Goal: Task Accomplishment & Management: Manage account settings

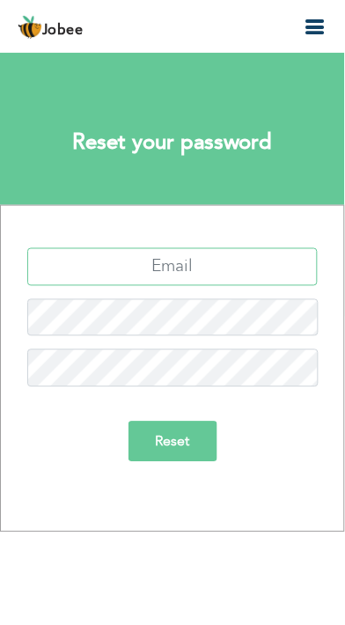
click at [77, 266] on input "text" at bounding box center [172, 267] width 290 height 38
click at [85, 259] on input "text" at bounding box center [172, 267] width 290 height 38
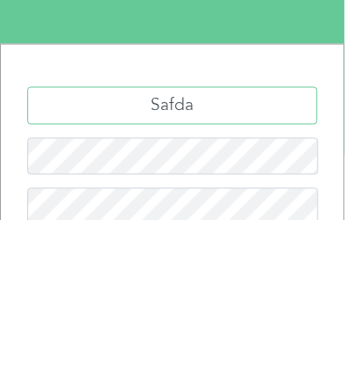
type input "Safdar"
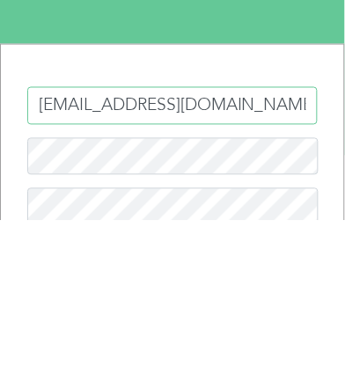
type input "[EMAIL_ADDRESS][DOMAIN_NAME]"
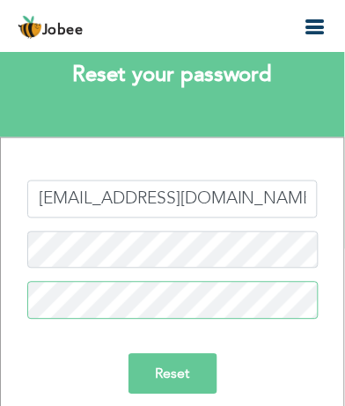
scroll to position [79, 0]
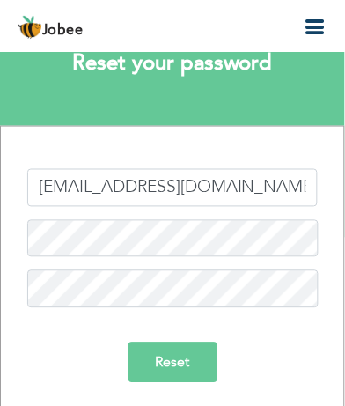
click at [190, 368] on input "Reset" at bounding box center [172, 362] width 89 height 40
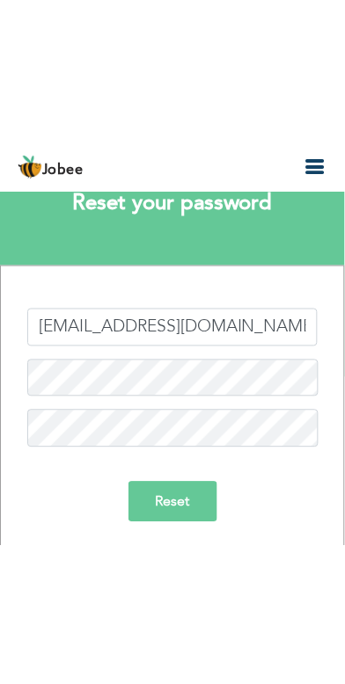
scroll to position [0, 0]
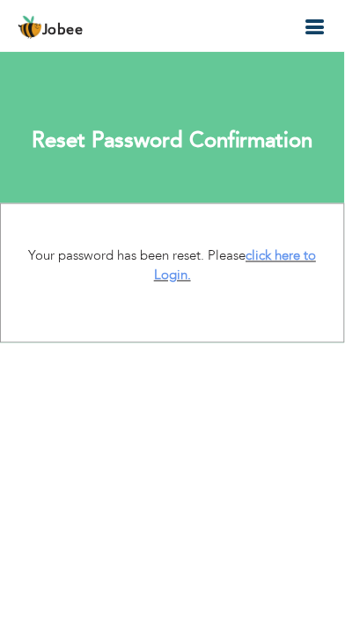
click at [184, 275] on link "click here to Login." at bounding box center [235, 266] width 163 height 38
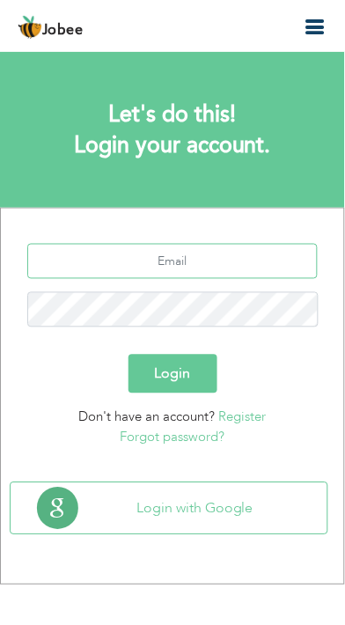
click at [175, 262] on input "text" at bounding box center [172, 261] width 290 height 35
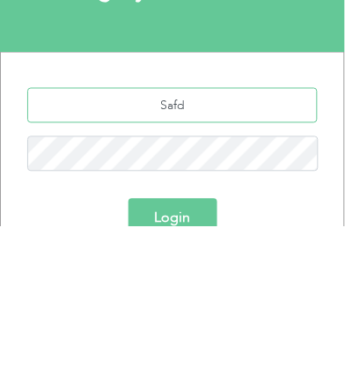
type input "Safda"
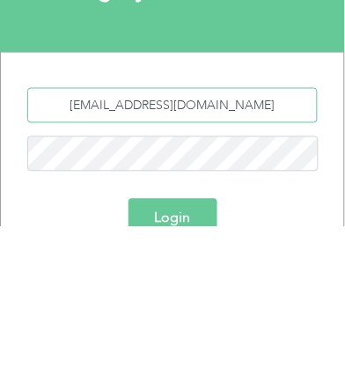
type input "safdarnaqvi07@gmail.com"
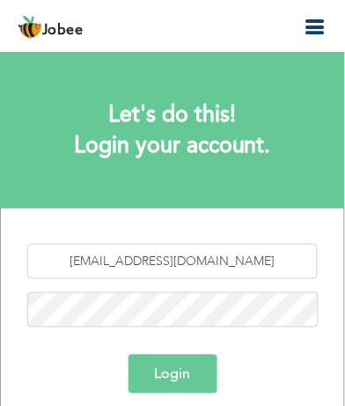
click at [181, 364] on button "Login" at bounding box center [172, 374] width 89 height 39
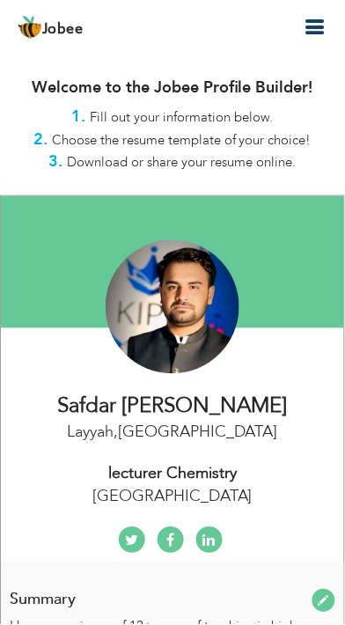
click at [321, 26] on icon "button" at bounding box center [315, 27] width 21 height 21
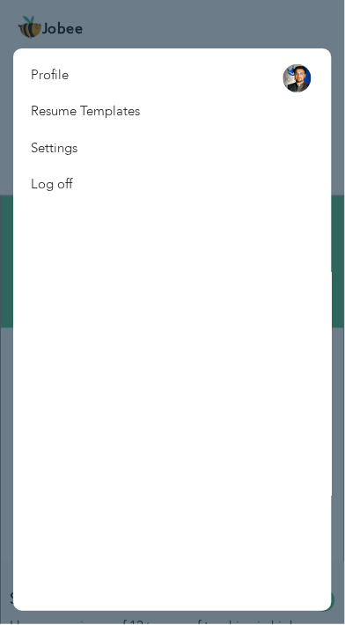
click at [47, 75] on link "Profile" at bounding box center [85, 75] width 144 height 36
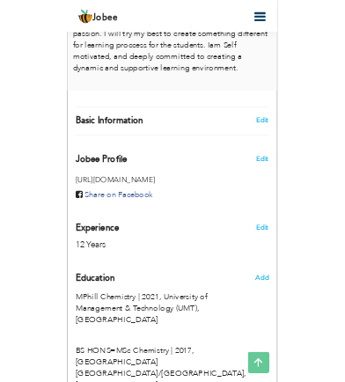
scroll to position [649, 0]
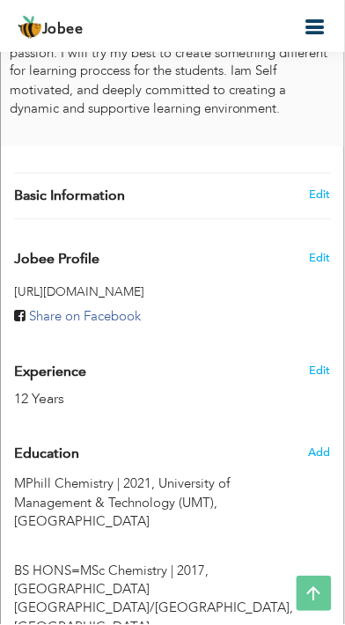
type input "[PERSON_NAME]"
type input "+923335120084"
select select "number:166"
type input "Layyah"
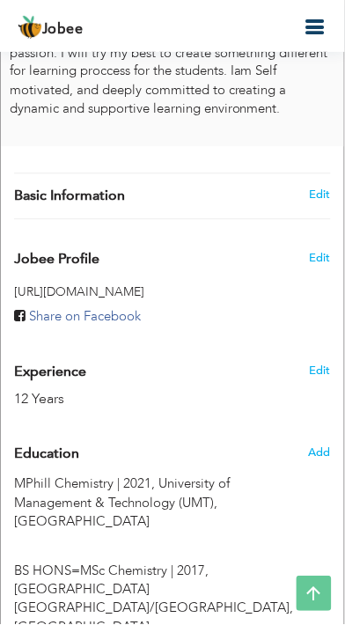
select select "number:14"
type input "KIPS college Layyah Campus"
type input "lecturer Chemistry"
type input "Check out Syed Safdar HusNain Naqvi’s profile on LinkedIn https://pk.linkedin.c…"
type input "https://www.facebook.com/safdar.naqvi.7140?mibextid=ZbWKwL"
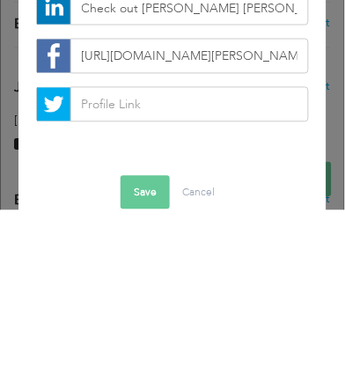
scroll to position [726, 0]
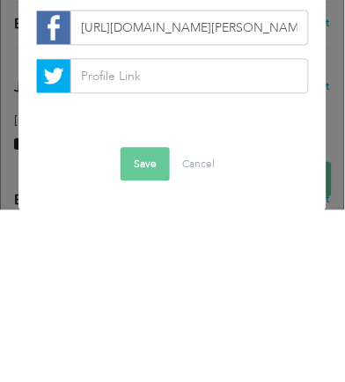
click at [151, 344] on button "Save" at bounding box center [145, 334] width 49 height 33
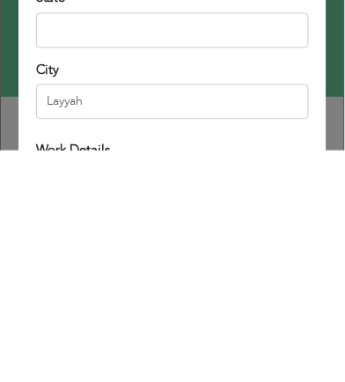
scroll to position [208, 0]
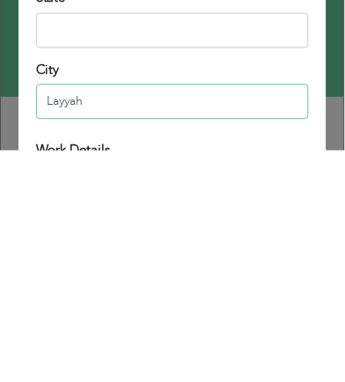
click at [194, 338] on input "Layyah" at bounding box center [173, 332] width 274 height 35
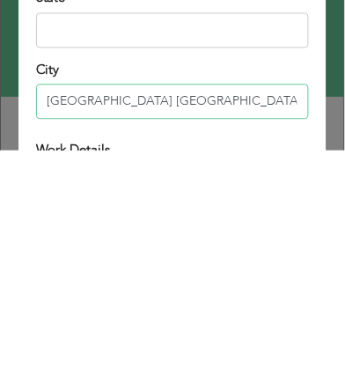
click at [75, 334] on input "Lahore Punjab" at bounding box center [173, 332] width 274 height 35
click at [83, 327] on input "Lahore Punjab" at bounding box center [173, 332] width 274 height 35
click at [154, 327] on input "Lahore( Punjab" at bounding box center [173, 332] width 274 height 35
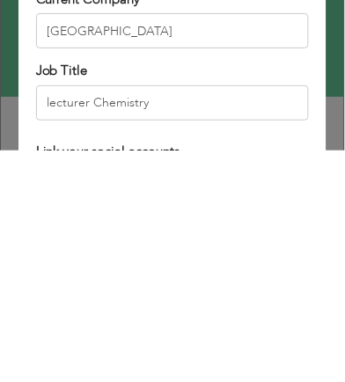
scroll to position [463, 0]
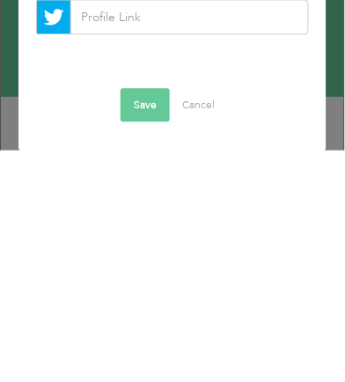
click at [150, 340] on button "Save" at bounding box center [145, 335] width 49 height 33
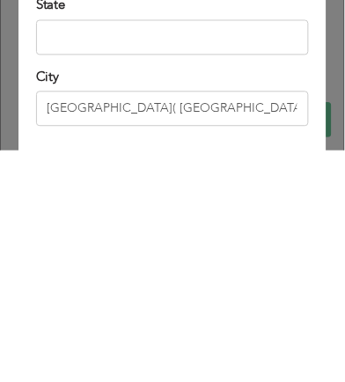
scroll to position [201, 0]
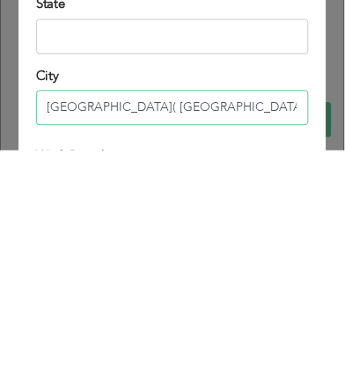
click at [157, 342] on input "Lahore( Punjab )" at bounding box center [173, 338] width 274 height 35
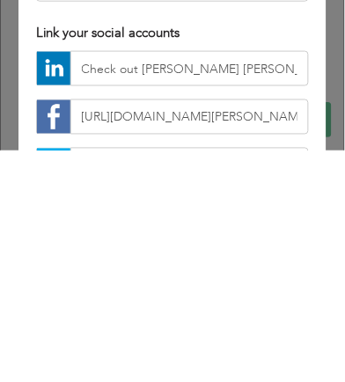
scroll to position [718, 0]
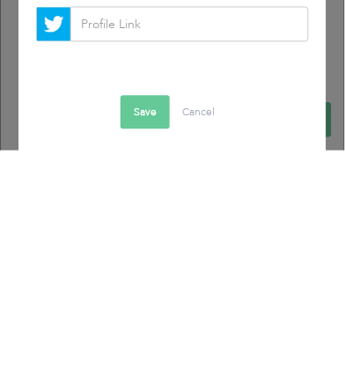
type input "Lahore"
click at [151, 349] on button "Save" at bounding box center [145, 342] width 49 height 33
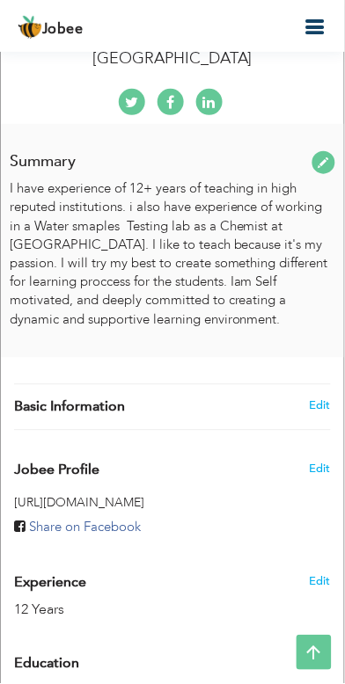
scroll to position [413, 0]
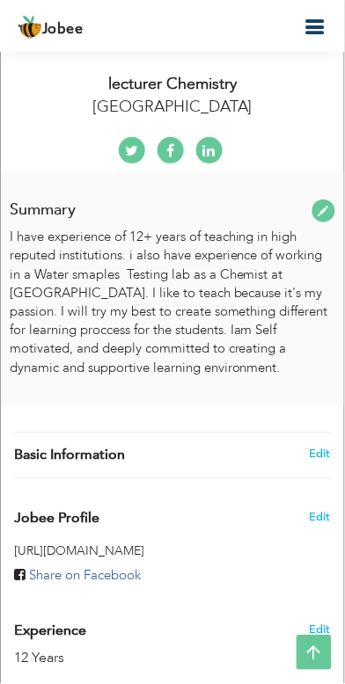
click at [316, 31] on icon "button" at bounding box center [315, 27] width 21 height 21
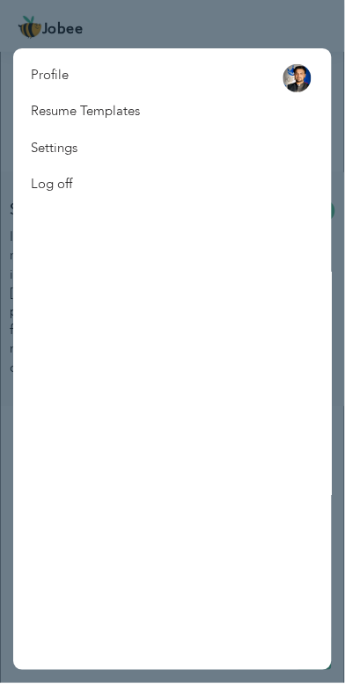
click at [51, 109] on link "Resume Templates" at bounding box center [85, 111] width 144 height 36
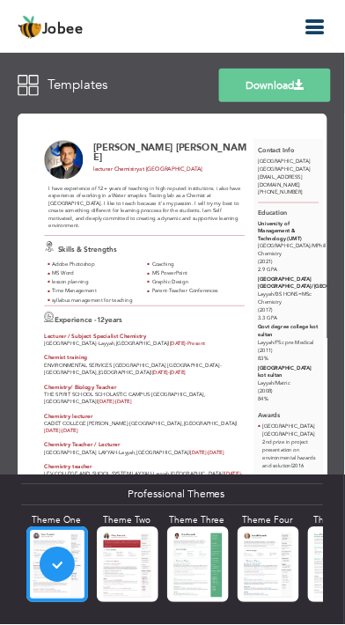
click at [133, 568] on div "Download Safdar Husnain Naqvi lecturer Chemistry at KIPS college Layyah Campus …" at bounding box center [172, 367] width 345 height 516
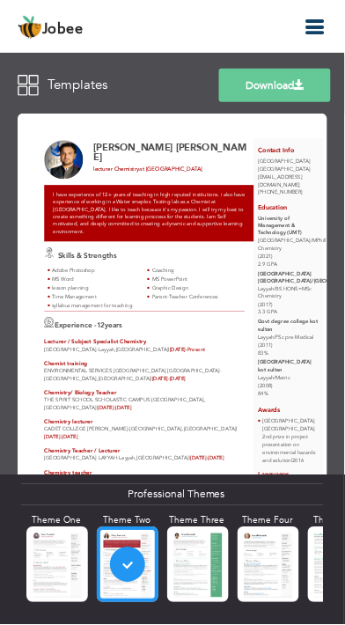
scroll to position [33, 0]
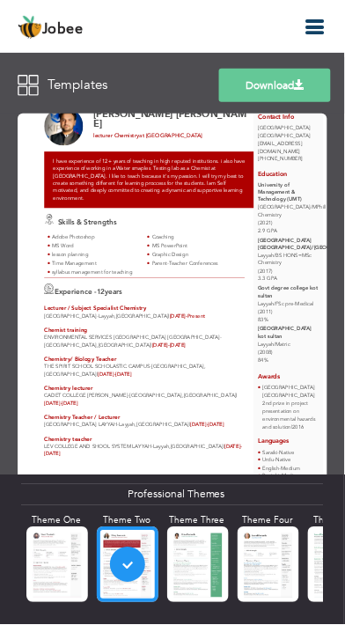
click at [197, 571] on div "Download Safdar Husnain Naqvi lecturer Chemistry at KIPS college Layyah Campus …" at bounding box center [172, 367] width 345 height 516
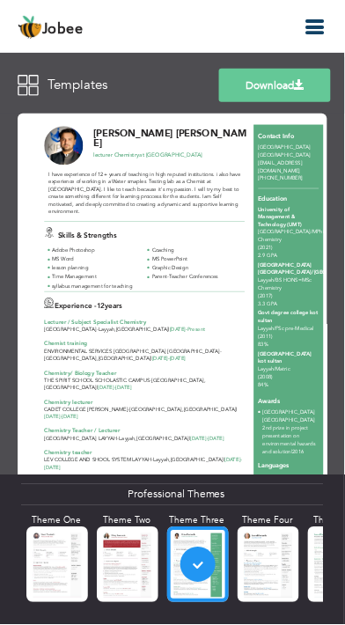
scroll to position [13, 0]
click at [123, 566] on div "Download Safdar Husnain Naqvi lecturer Chemistry at KIPS college Layyah Campus …" at bounding box center [172, 367] width 345 height 516
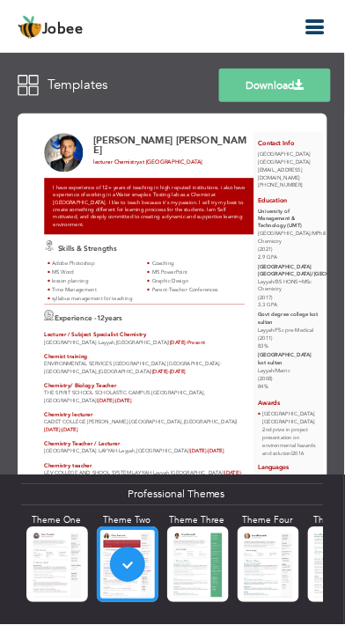
scroll to position [10, 0]
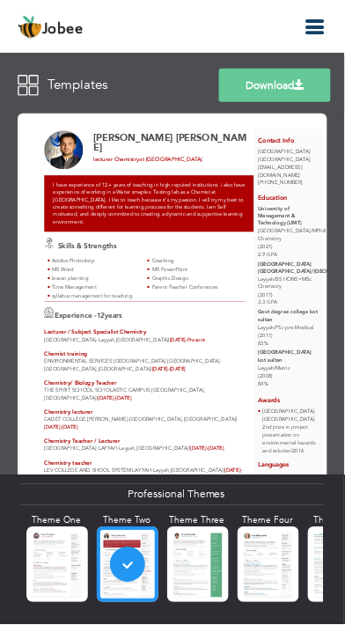
click at [205, 568] on div "Download Safdar Husnain Naqvi lecturer Chemistry at KIPS college Layyah Campus …" at bounding box center [172, 367] width 345 height 516
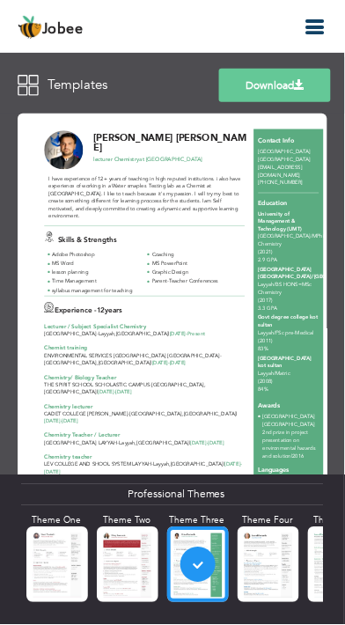
click at [264, 573] on div "Download Safdar Husnain Naqvi lecturer Chemistry at KIPS college Layyah Campus …" at bounding box center [172, 367] width 345 height 516
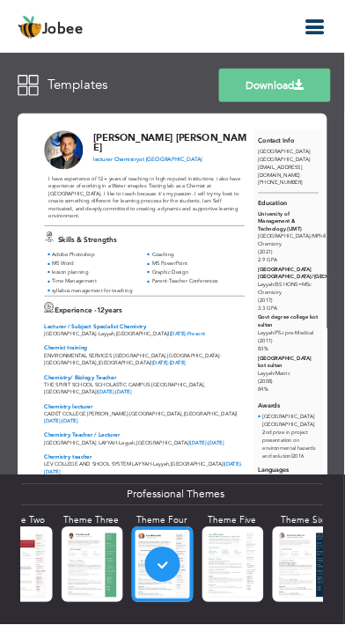
scroll to position [0, 106]
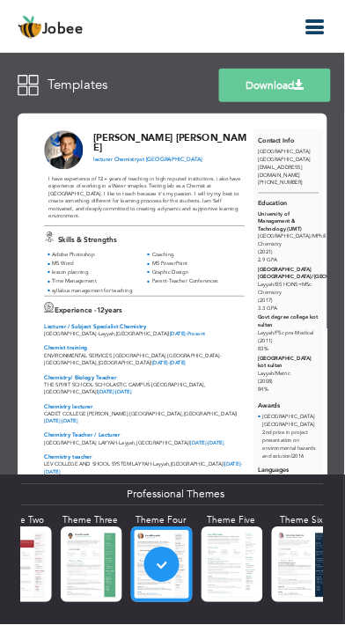
click at [224, 564] on div "Download Safdar Husnain Naqvi lecturer Chemistry at KIPS college Layyah Campus …" at bounding box center [172, 367] width 345 height 516
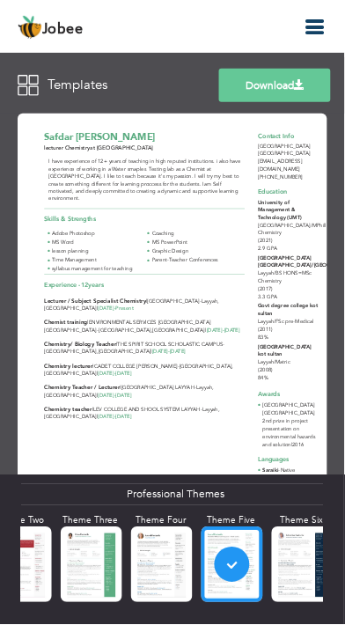
scroll to position [0, 204]
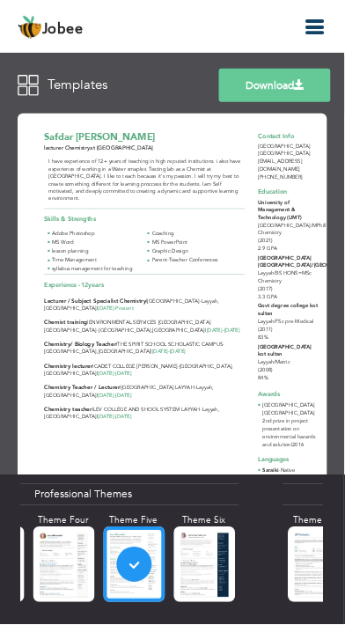
click at [207, 563] on div "Download Safdar Husnain Naqvi lecturer Chemistry at KIPS college Layyah Campus …" at bounding box center [172, 367] width 345 height 516
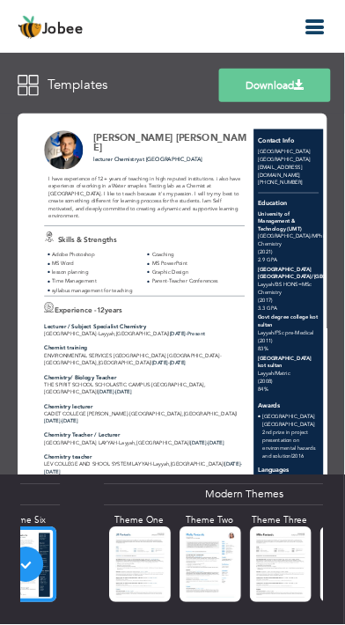
scroll to position [0, 381]
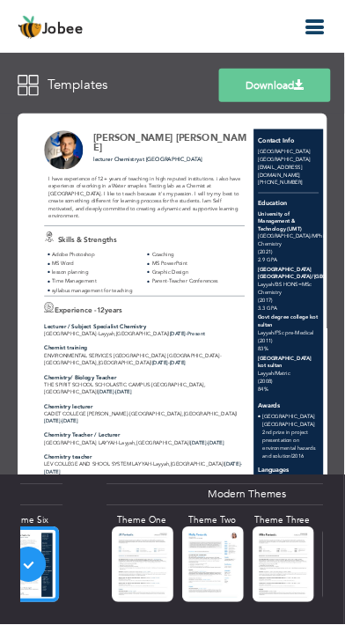
click at [139, 561] on div "Download Safdar Husnain Naqvi lecturer Chemistry at KIPS college Layyah Campus …" at bounding box center [172, 367] width 345 height 516
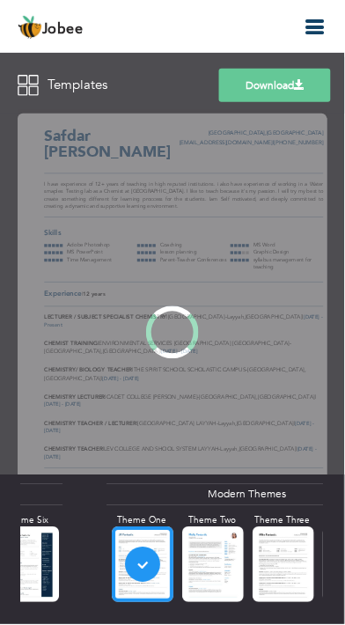
scroll to position [0, 0]
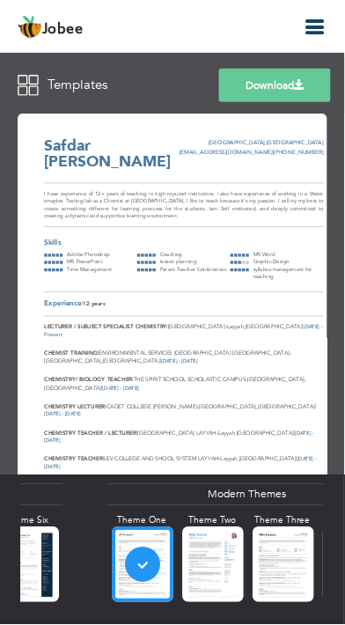
click at [216, 569] on div "Download Safdar Husnain Naqvi Lahore , Pakistan safdarnaqvi07@gmail.com | +9233…" at bounding box center [172, 367] width 345 height 516
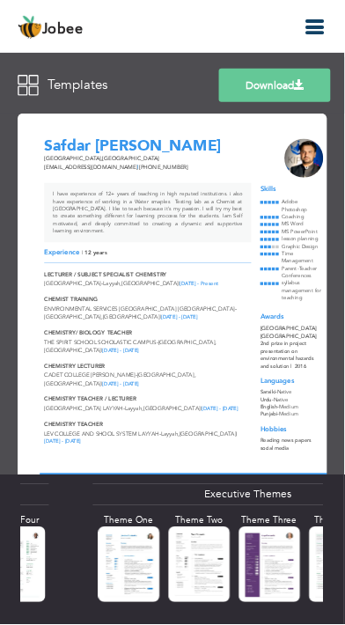
scroll to position [0, 721]
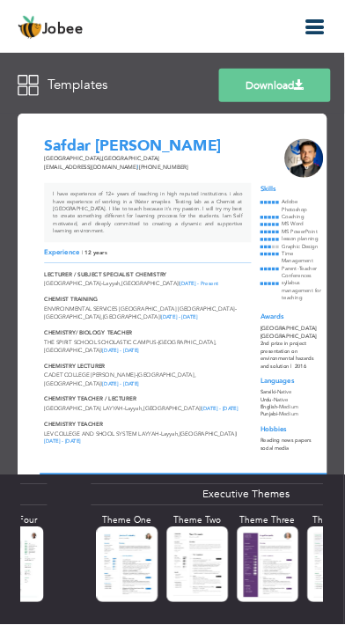
click at [258, 559] on div "Download Safdar Husnain Naqvi Lahore , Pakistan safdarnaqvi07@gmail.com | +9233…" at bounding box center [172, 367] width 345 height 516
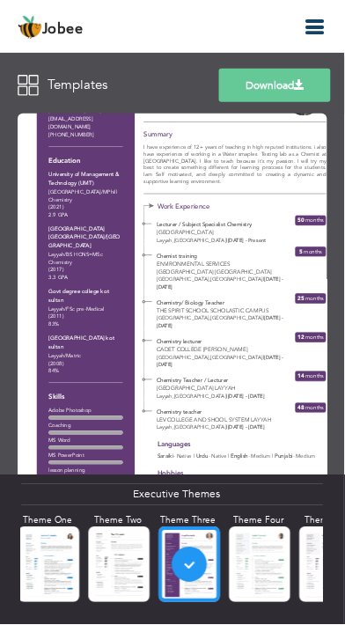
scroll to position [0, 814]
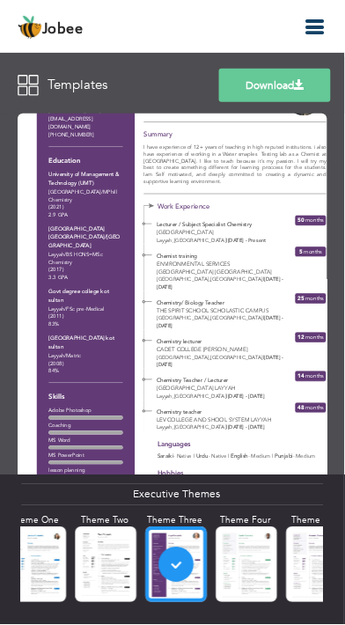
click at [237, 568] on div "Download Contact Info Lahore Pakistan safdarnaqvi07@gmail.com +923335120084 Edu…" at bounding box center [172, 367] width 345 height 516
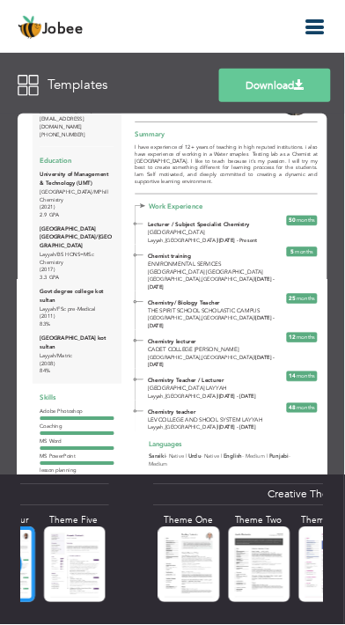
scroll to position [0, 1057]
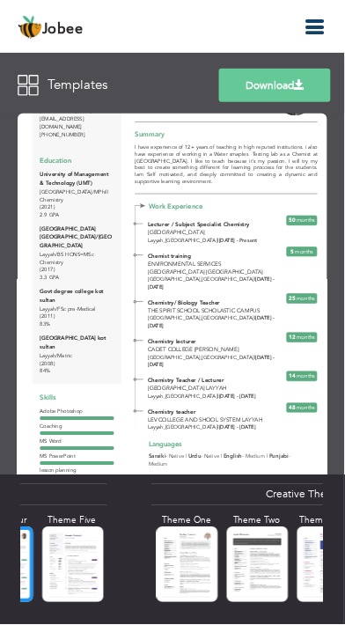
click at [254, 566] on div "Download Contact Info Lahore Pakistan safdarnaqvi07@gmail.com +923335120084 Edu…" at bounding box center [172, 367] width 345 height 516
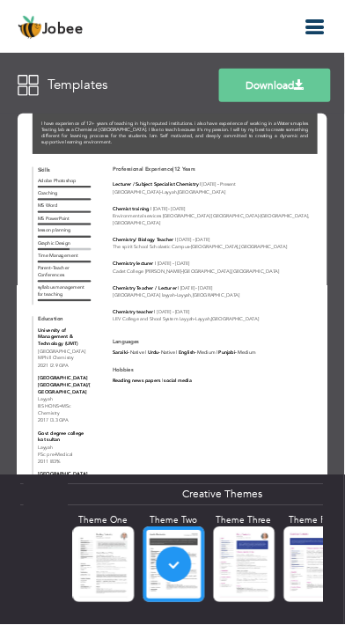
scroll to position [0, 1166]
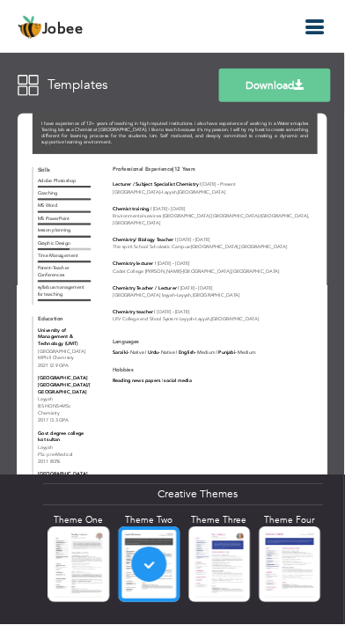
click at [0, 0] on div at bounding box center [0, 0] width 0 height 0
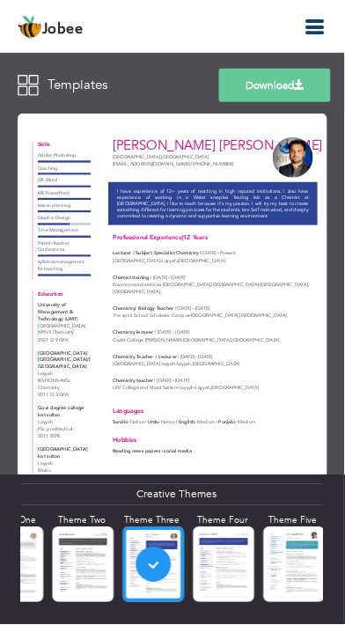
scroll to position [0, 1260]
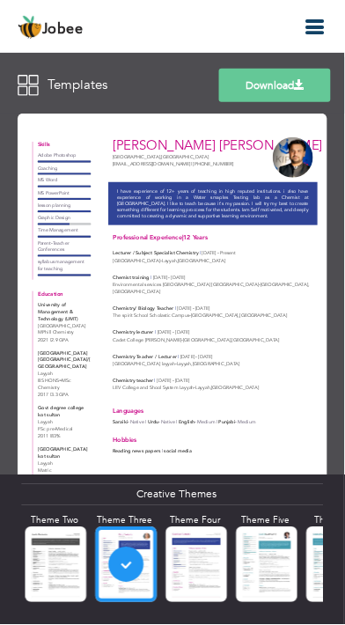
click at [194, 564] on div "Download Safdar Husnain Naqvi Lahore , Pakistan safdarnaqvi07@gmail.com | +9233…" at bounding box center [172, 367] width 345 height 516
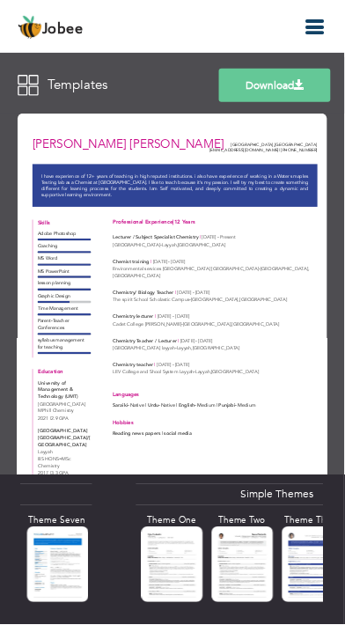
scroll to position [0, 1609]
click at [0, 0] on div at bounding box center [0, 0] width 0 height 0
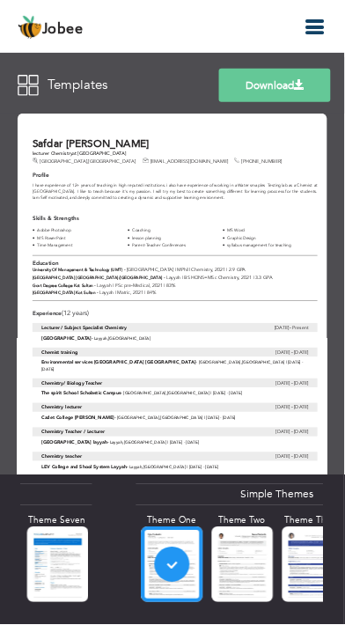
click at [237, 571] on div "Download Safdar Husnain Naqvi lecturer Chemistry at KIPS college Layyah Campus …" at bounding box center [172, 367] width 345 height 516
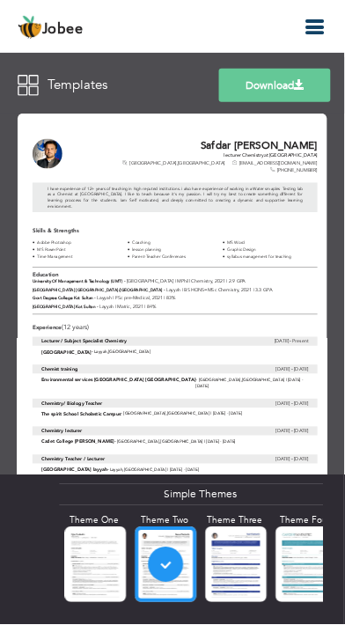
scroll to position [0, 1703]
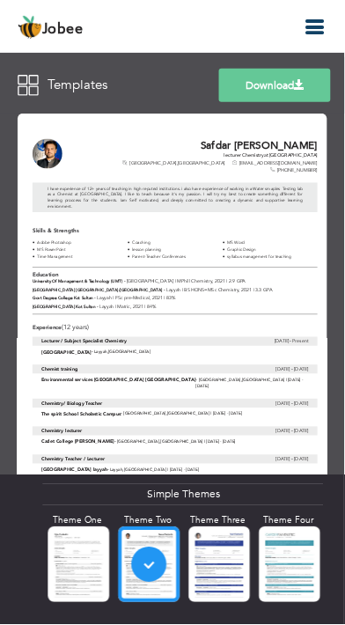
click at [225, 560] on div "Download Safdar Husnain Naqvi lecturer Chemistry at KIPS college Layyah Campus …" at bounding box center [172, 367] width 345 height 516
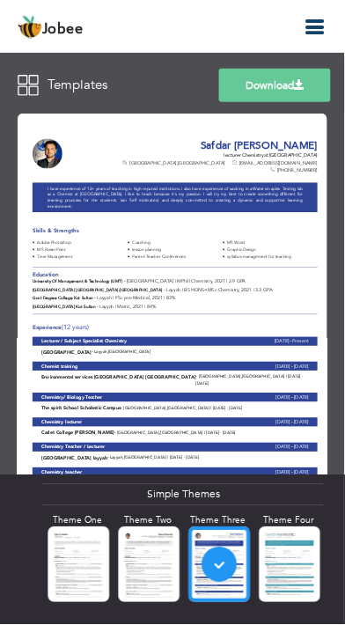
click at [292, 570] on div "Download Safdar Husnain Naqvi lecturer Chemistry at KIPS college Layyah Campus …" at bounding box center [172, 367] width 345 height 516
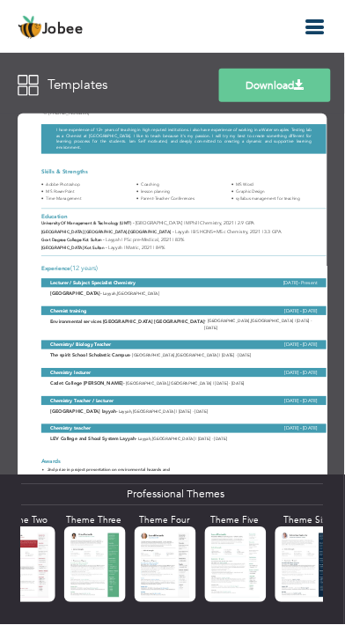
scroll to position [0, 0]
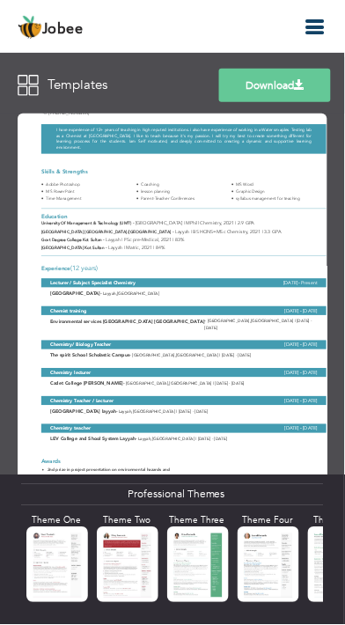
click at [55, 572] on div "Download Safdar Husnain Naqvi Lahore , Pakistan safdarnaqvi07@gmail.com +923335…" at bounding box center [172, 367] width 345 height 516
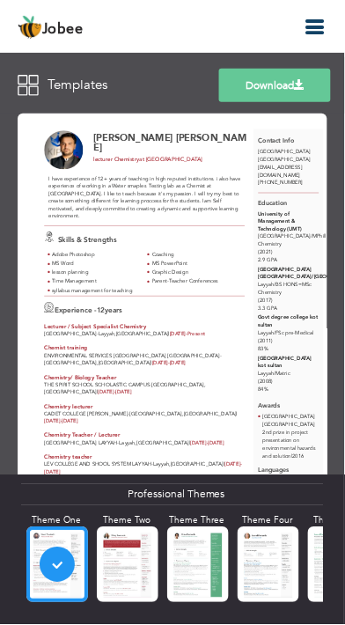
scroll to position [7, 0]
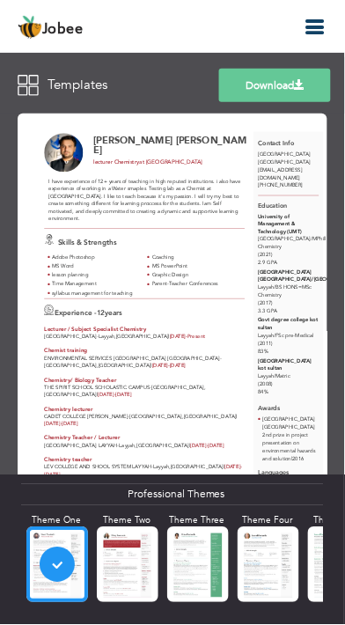
click at [300, 84] on span at bounding box center [299, 84] width 11 height 11
click at [304, 86] on span at bounding box center [299, 84] width 11 height 11
click at [303, 88] on span at bounding box center [299, 84] width 11 height 11
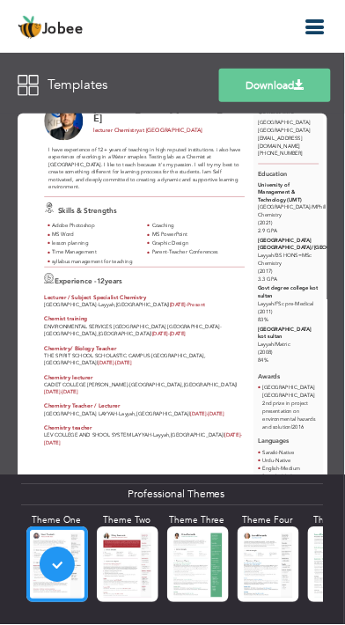
click at [297, 85] on span at bounding box center [299, 84] width 11 height 11
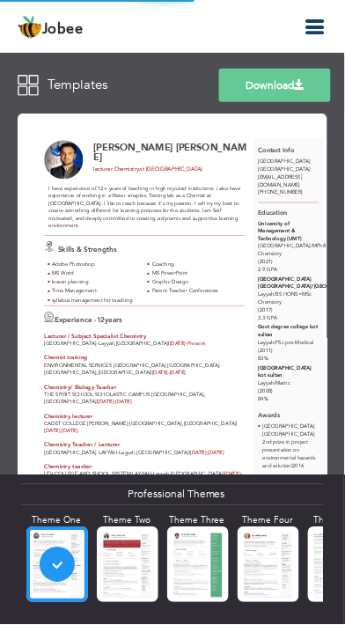
click at [302, 208] on div "Education" at bounding box center [287, 212] width 69 height 9
click at [300, 84] on span at bounding box center [299, 84] width 11 height 11
click at [318, 24] on icon "button" at bounding box center [315, 27] width 21 height 21
